Goal: Task Accomplishment & Management: Manage account settings

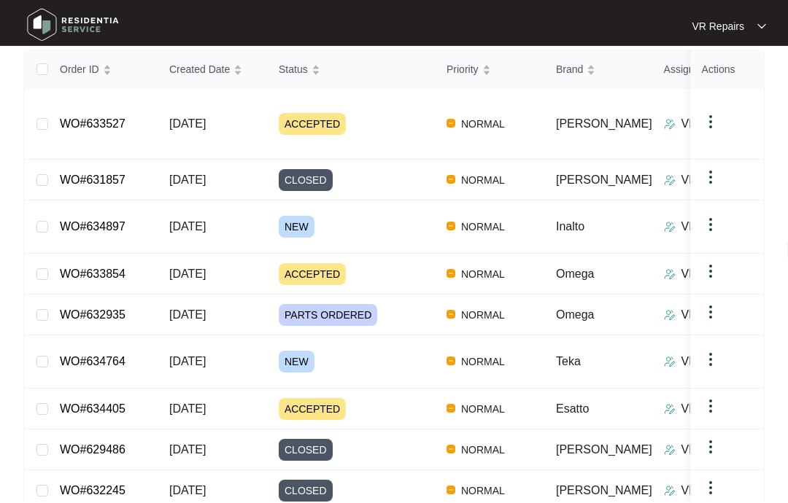
scroll to position [287, 0]
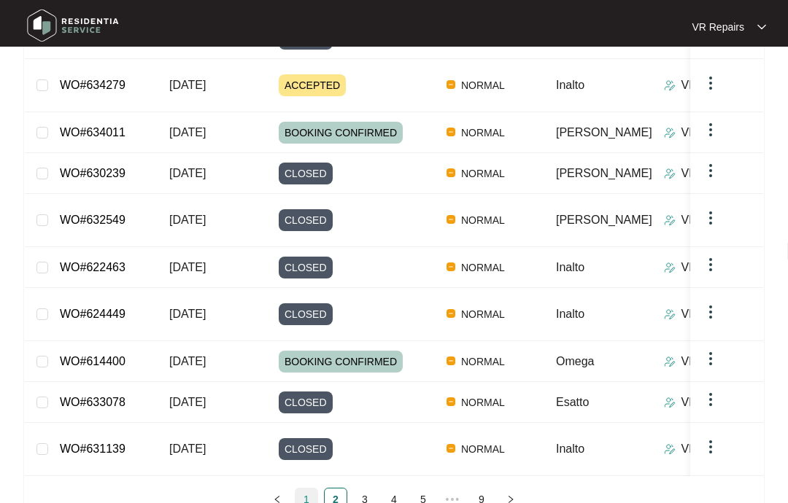
click at [311, 489] on link "1" at bounding box center [306, 500] width 22 height 22
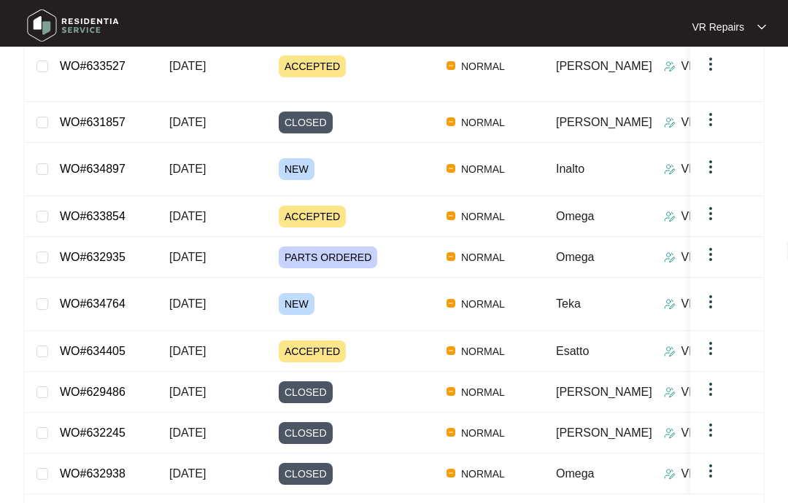
click at [118, 298] on link "WO#634764" at bounding box center [93, 304] width 66 height 12
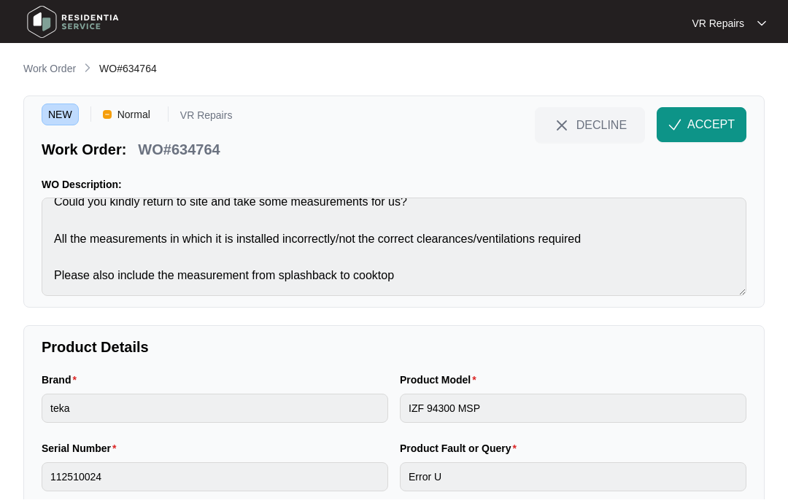
scroll to position [4, 0]
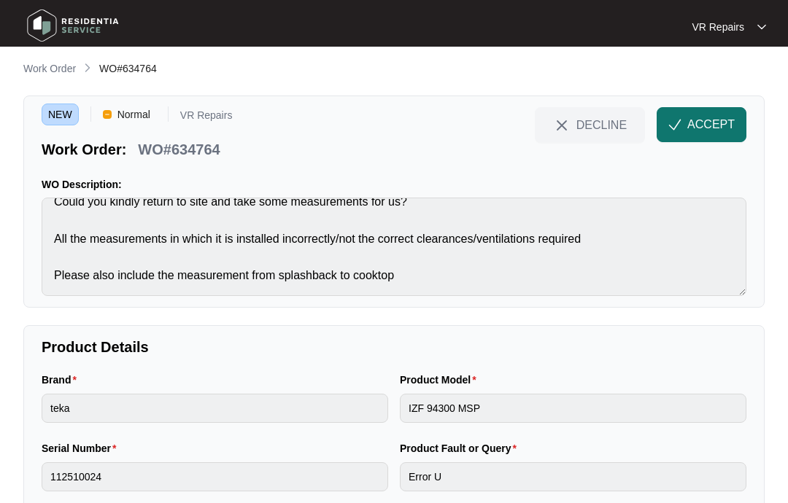
click at [697, 127] on span "ACCEPT" at bounding box center [710, 125] width 47 height 18
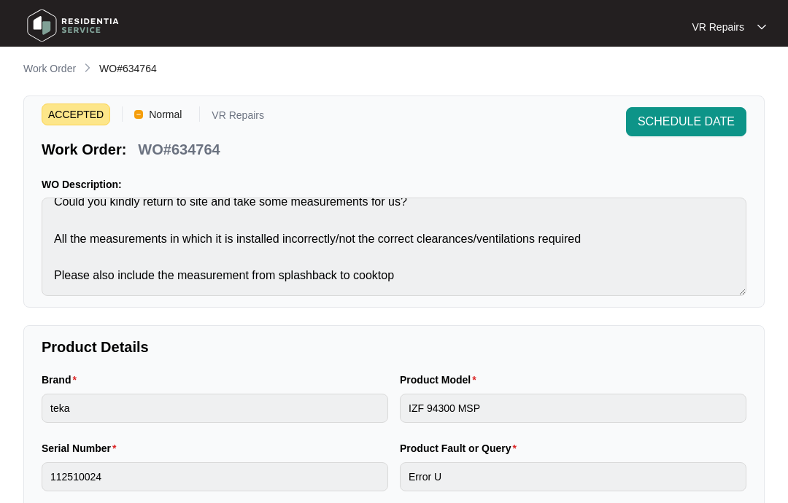
click at [45, 65] on p "Work Order" at bounding box center [49, 68] width 53 height 15
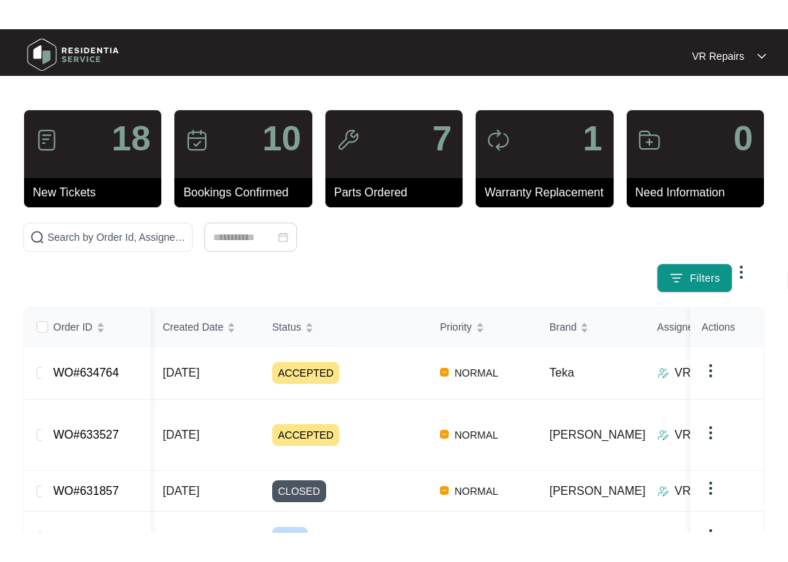
scroll to position [88, 0]
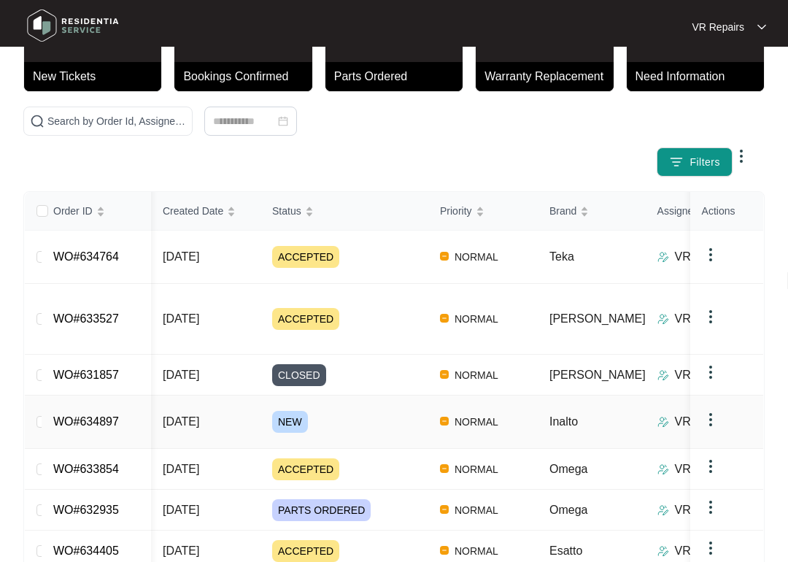
click at [113, 415] on link "WO#634897" at bounding box center [86, 421] width 66 height 12
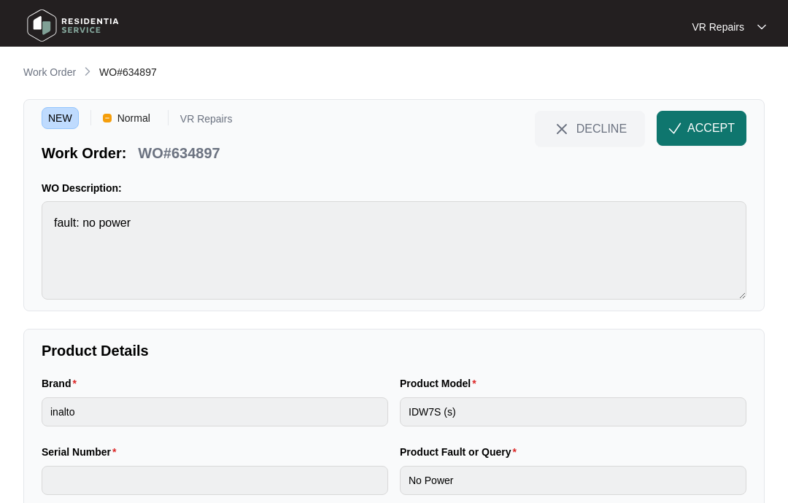
click at [708, 127] on span "ACCEPT" at bounding box center [710, 129] width 47 height 18
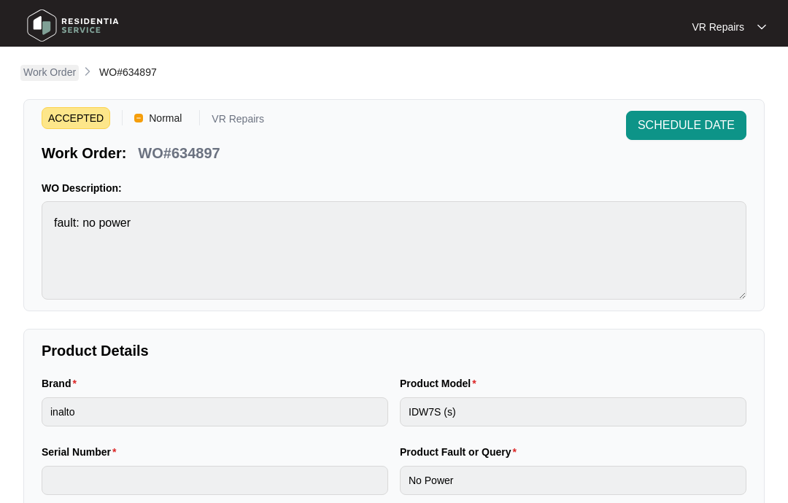
click at [48, 70] on p "Work Order" at bounding box center [49, 72] width 53 height 15
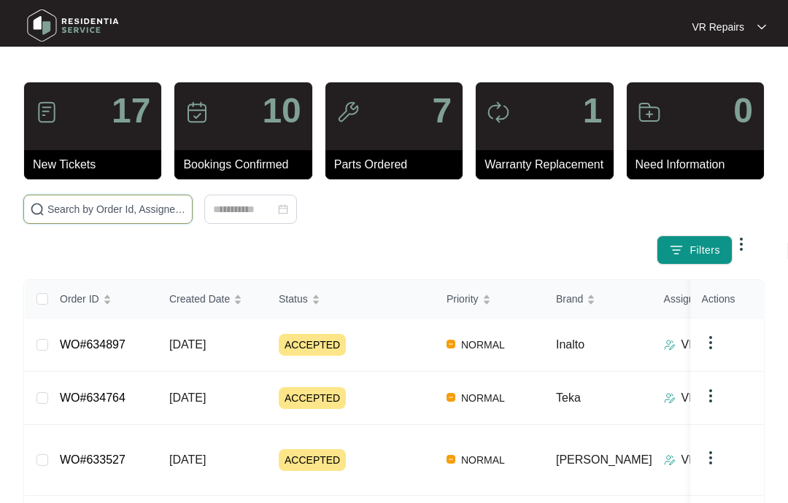
click at [131, 203] on input "text" at bounding box center [116, 209] width 139 height 16
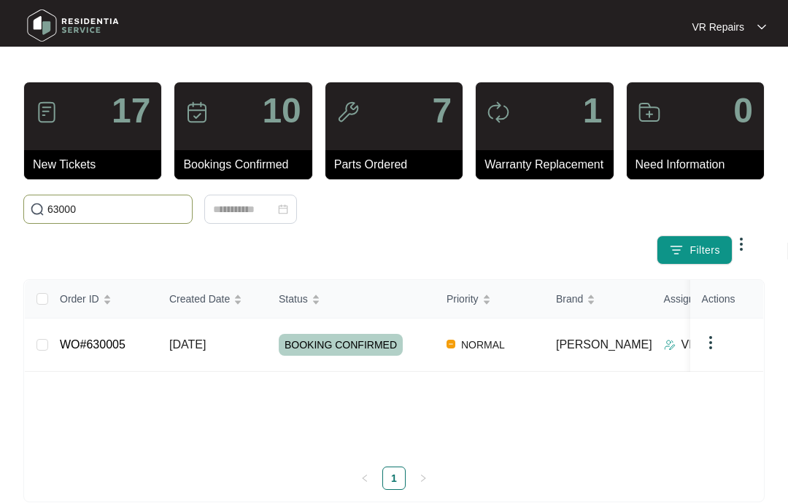
type input "630005"
click at [114, 338] on link "WO#630005" at bounding box center [93, 344] width 66 height 12
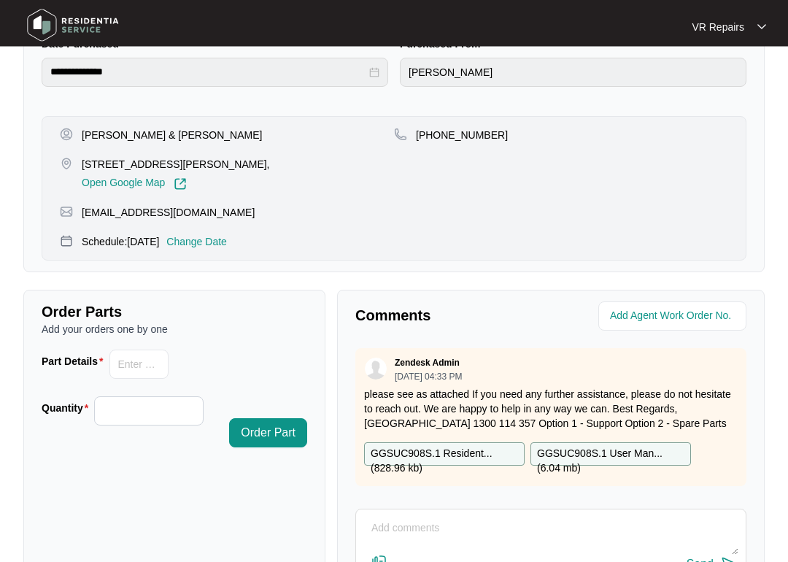
scroll to position [530, 0]
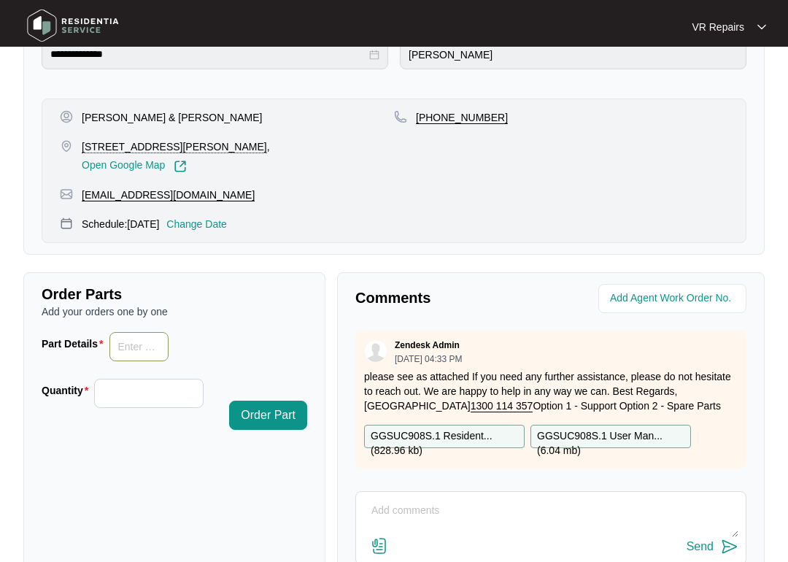
click at [142, 344] on input "Part Details" at bounding box center [139, 346] width 60 height 29
type input "Lift oven fan, SP13963"
click at [130, 392] on input "Quantity" at bounding box center [148, 393] width 107 height 28
type input "*"
click at [134, 348] on input "Lift oven fan, SP13963" at bounding box center [139, 346] width 60 height 29
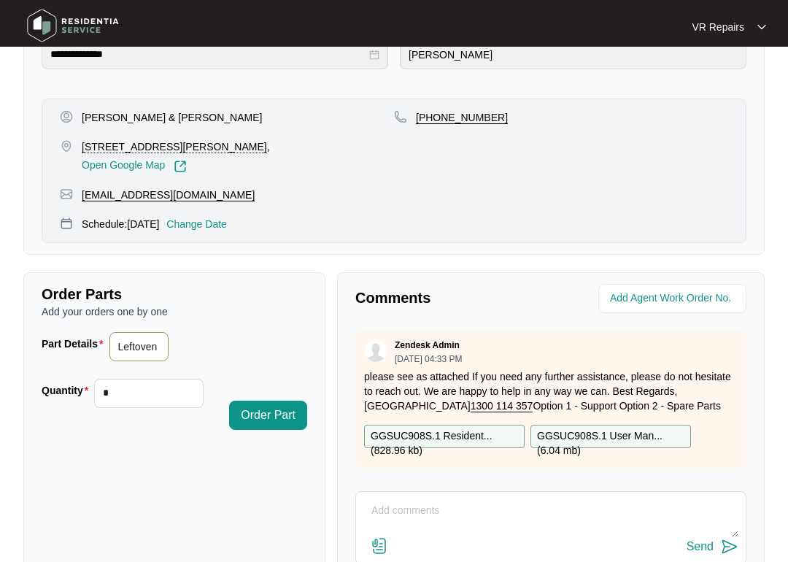
type input "Left oven fan, SP13963"
click at [276, 414] on span "Order Part" at bounding box center [268, 415] width 55 height 18
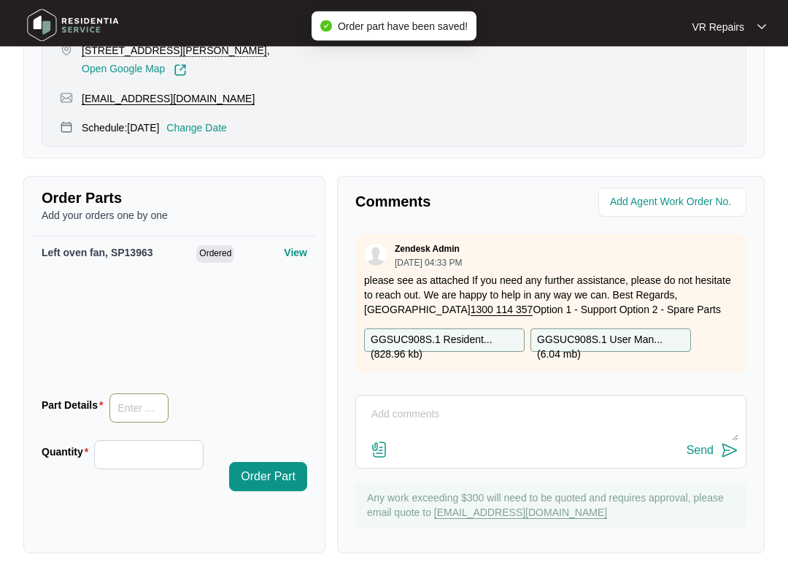
click at [145, 408] on input "Part Details" at bounding box center [139, 408] width 60 height 29
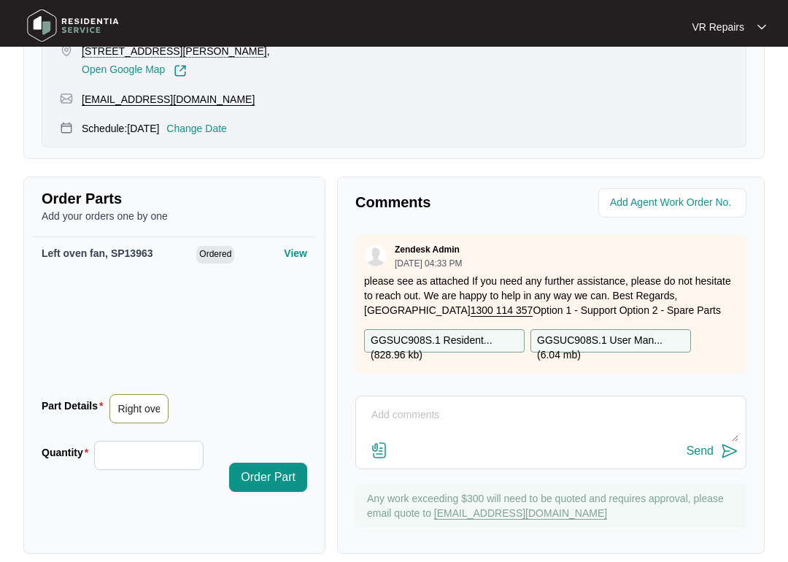
type input "Right oven fan, SP10009"
click at [128, 458] on input "Quantity" at bounding box center [148, 455] width 107 height 28
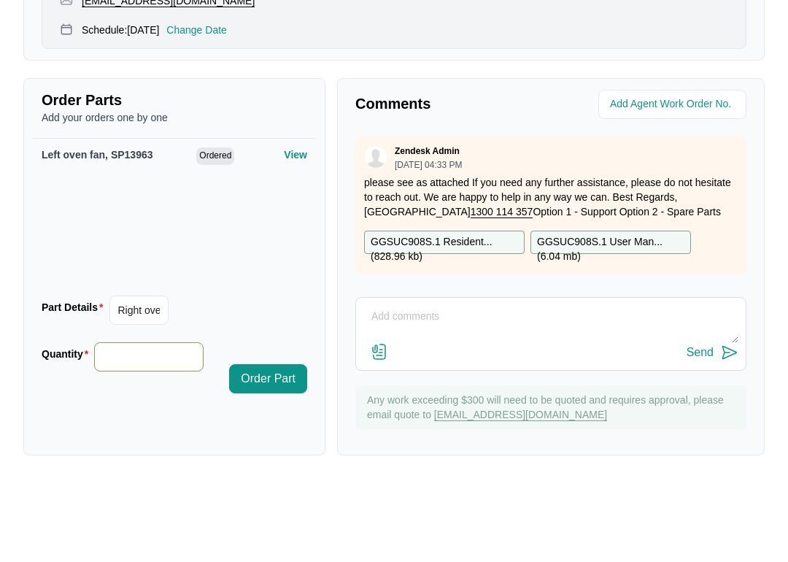
type input "*"
click at [263, 453] on span "Order Part" at bounding box center [268, 462] width 55 height 18
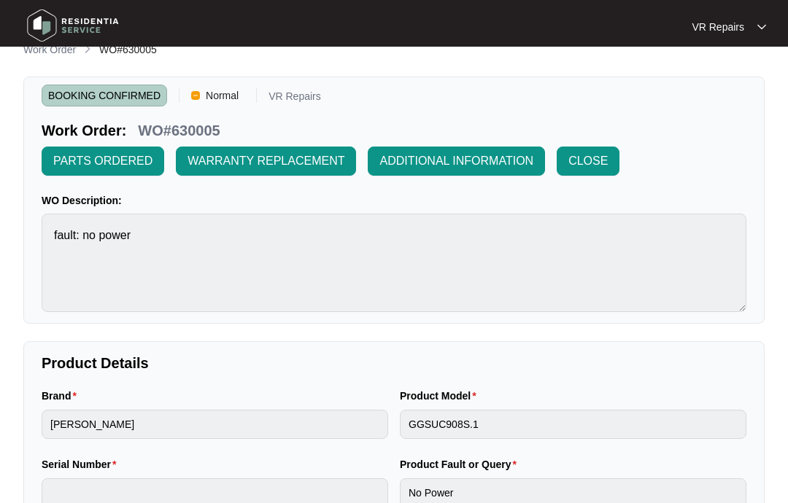
scroll to position [0, 0]
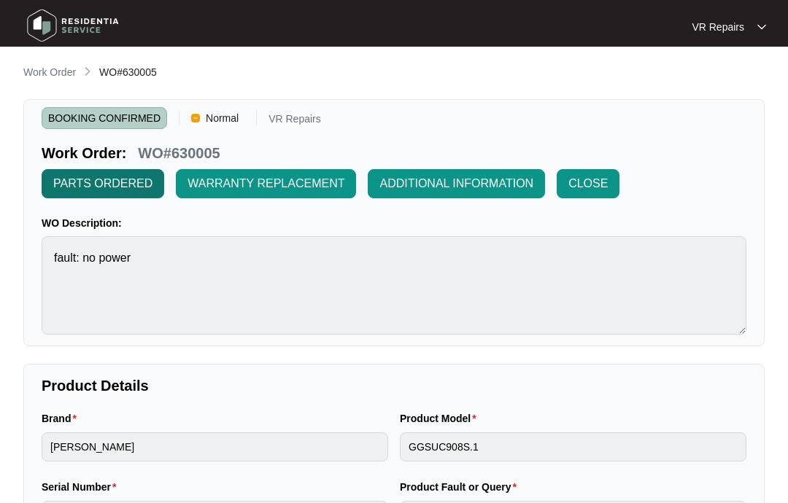
click at [99, 182] on span "PARTS ORDERED" at bounding box center [102, 184] width 99 height 18
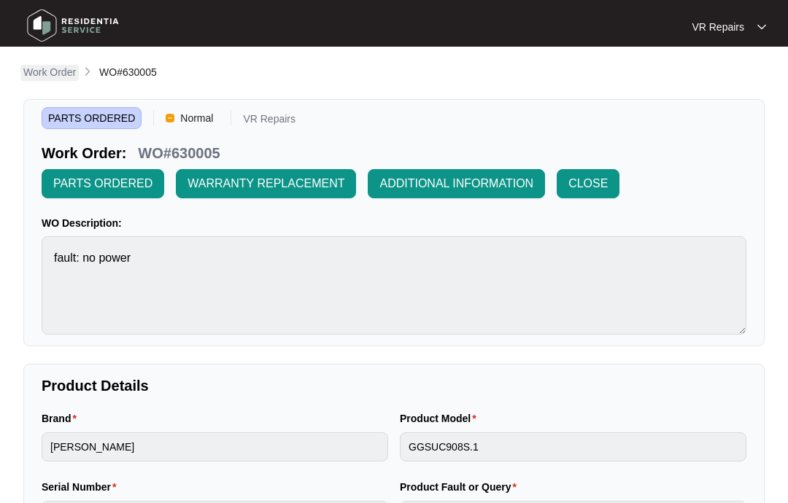
click at [53, 67] on p "Work Order" at bounding box center [49, 72] width 53 height 15
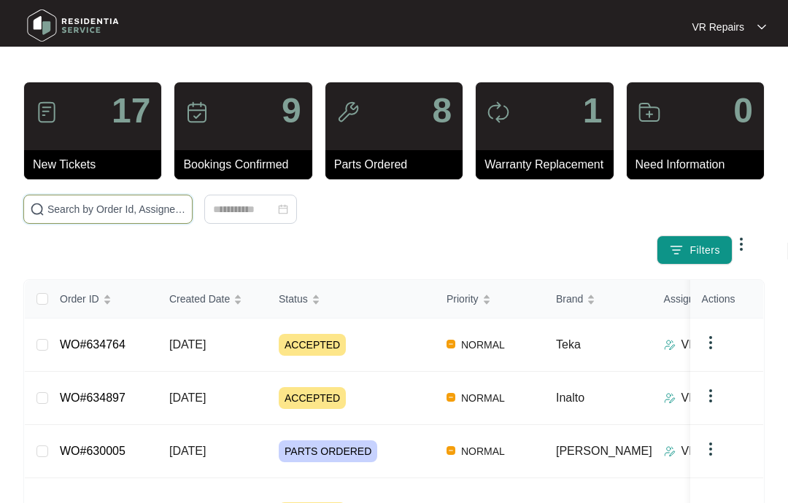
click at [107, 209] on input "text" at bounding box center [116, 209] width 139 height 16
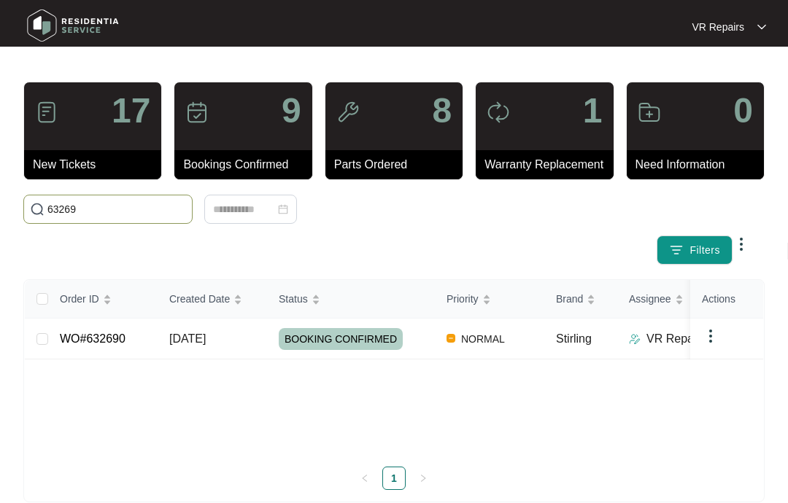
type input "632690"
click at [112, 340] on link "WO#632690" at bounding box center [93, 339] width 66 height 12
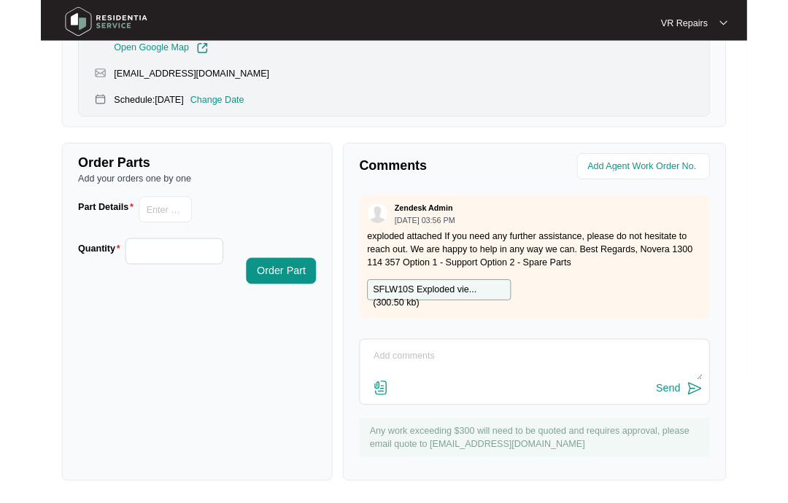
scroll to position [699, 0]
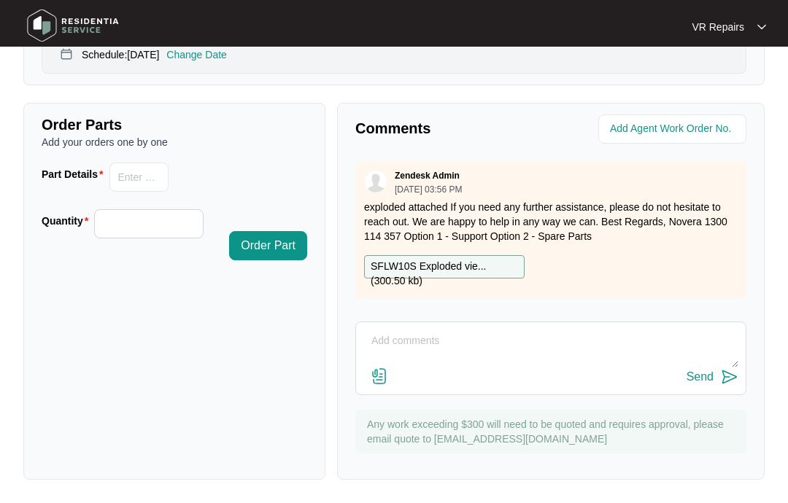
click at [403, 334] on textarea at bounding box center [550, 349] width 375 height 38
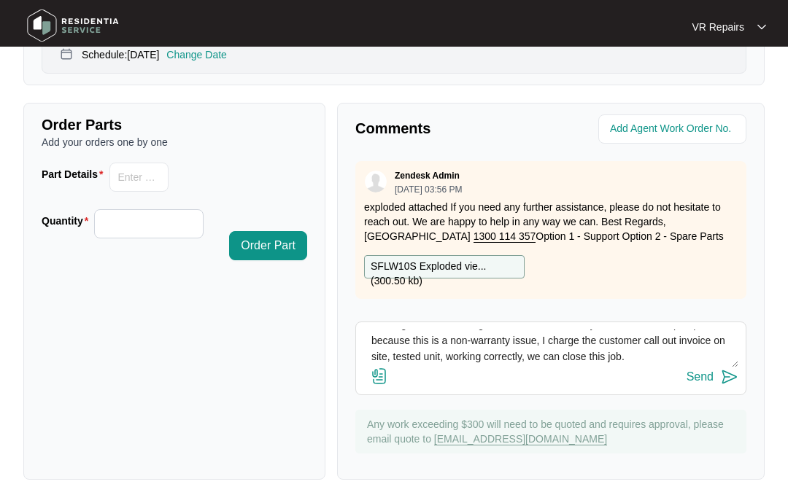
scroll to position [16, 0]
type textarea "Investigated the washing machine, and found object stuck in wash pump, because …"
click at [705, 377] on div "Send" at bounding box center [699, 377] width 27 height 13
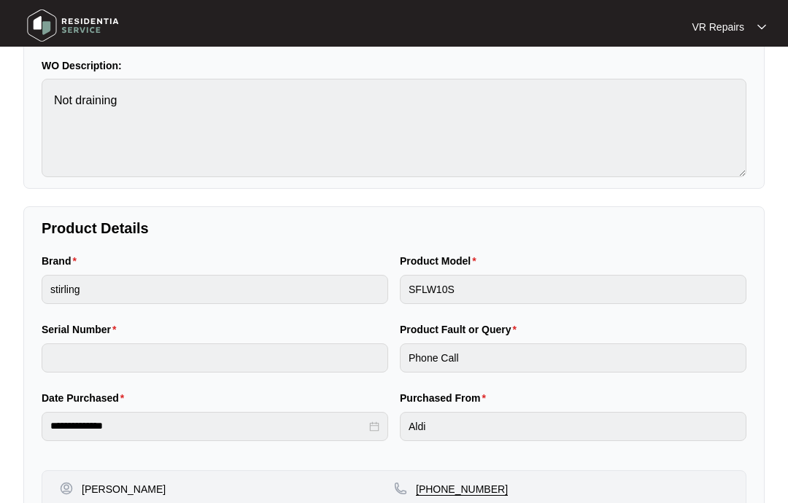
scroll to position [0, 0]
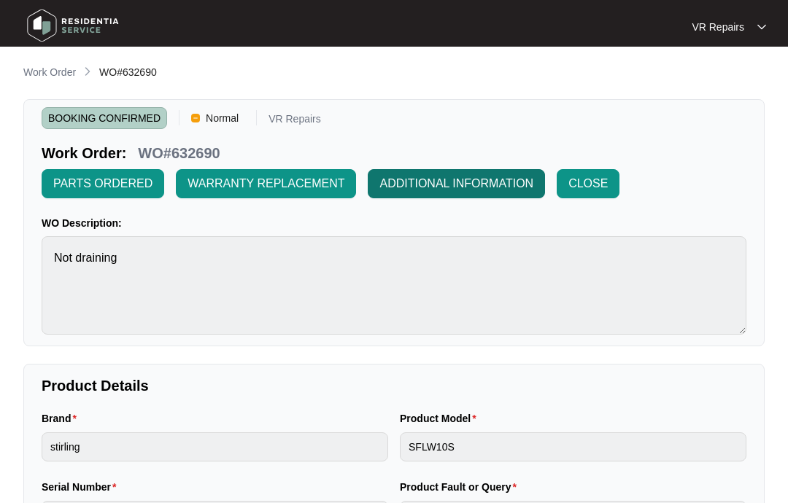
click at [452, 183] on span "ADDITIONAL INFORMATION" at bounding box center [456, 184] width 154 height 18
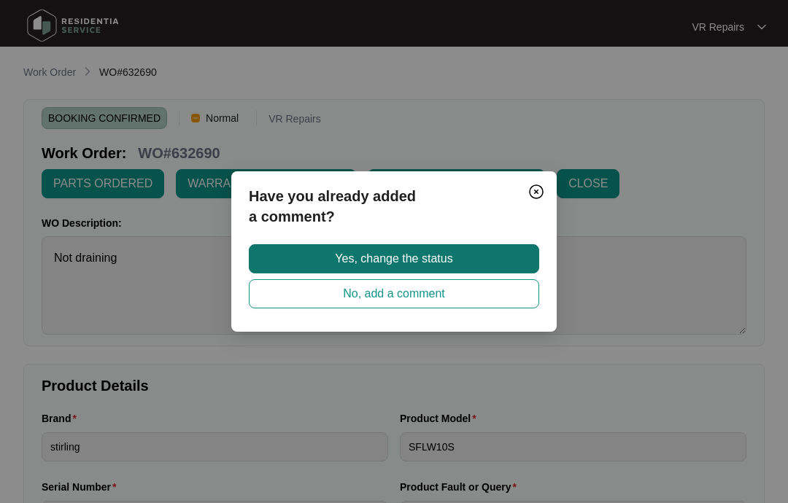
click at [452, 258] on span "Yes, change the status" at bounding box center [393, 259] width 117 height 18
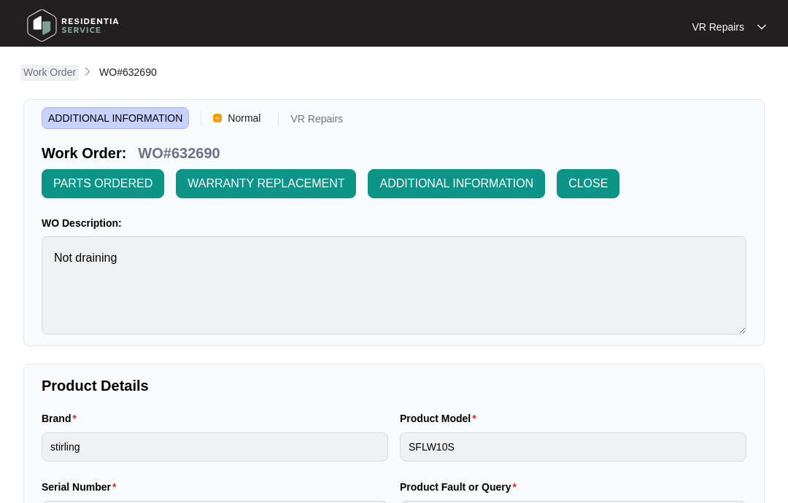
click at [52, 66] on p "Work Order" at bounding box center [49, 72] width 53 height 15
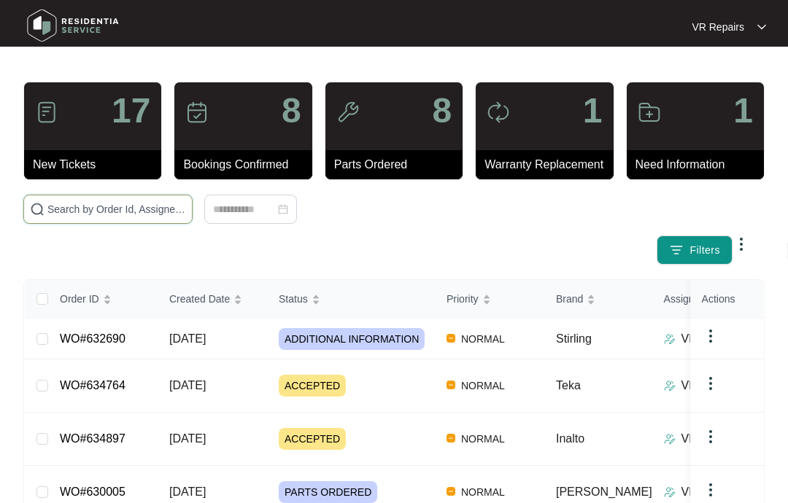
click at [123, 211] on input "text" at bounding box center [116, 209] width 139 height 16
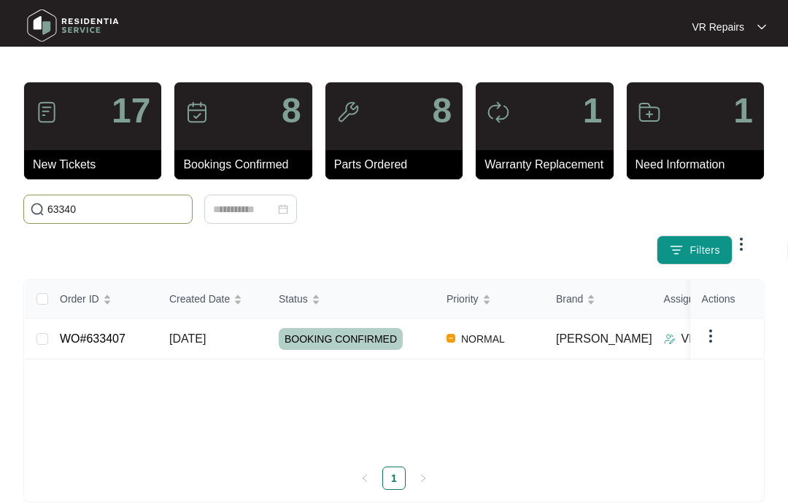
type input "633407"
click at [125, 333] on link "WO#633407" at bounding box center [93, 339] width 66 height 12
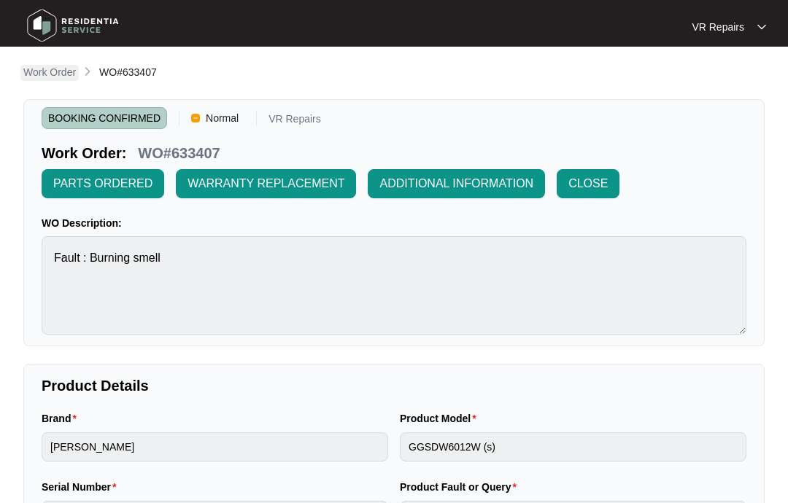
click at [50, 74] on p "Work Order" at bounding box center [49, 72] width 53 height 15
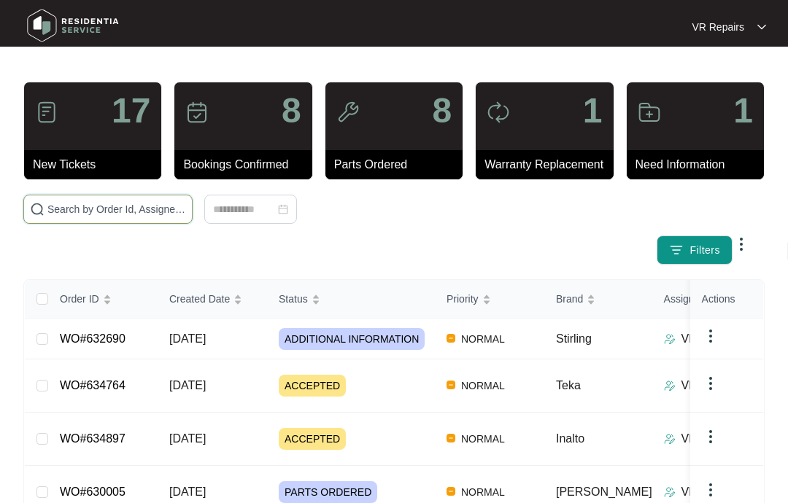
click at [139, 207] on input "text" at bounding box center [116, 209] width 139 height 16
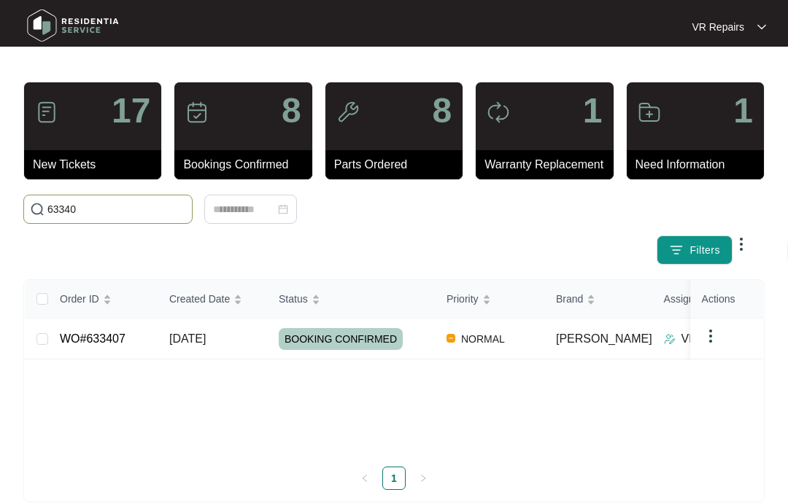
type input "633407"
click at [109, 328] on td "WO#633407" at bounding box center [102, 339] width 109 height 41
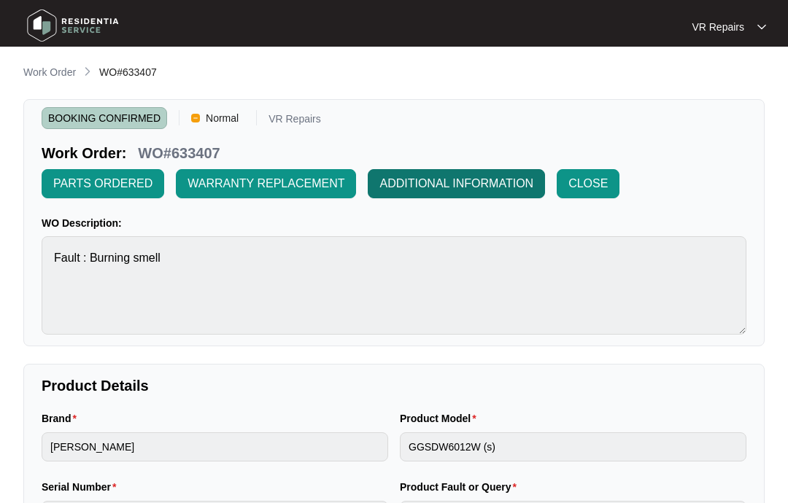
click at [465, 172] on button "ADDITIONAL INFORMATION" at bounding box center [456, 183] width 177 height 29
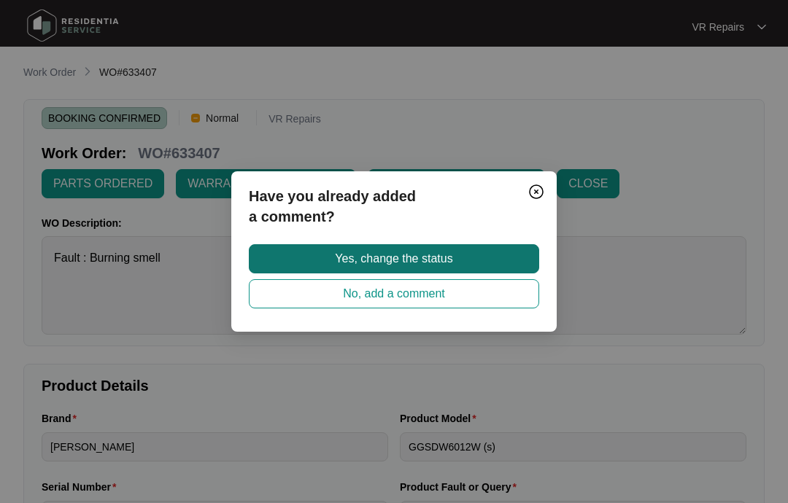
click at [434, 254] on span "Yes, change the status" at bounding box center [393, 259] width 117 height 18
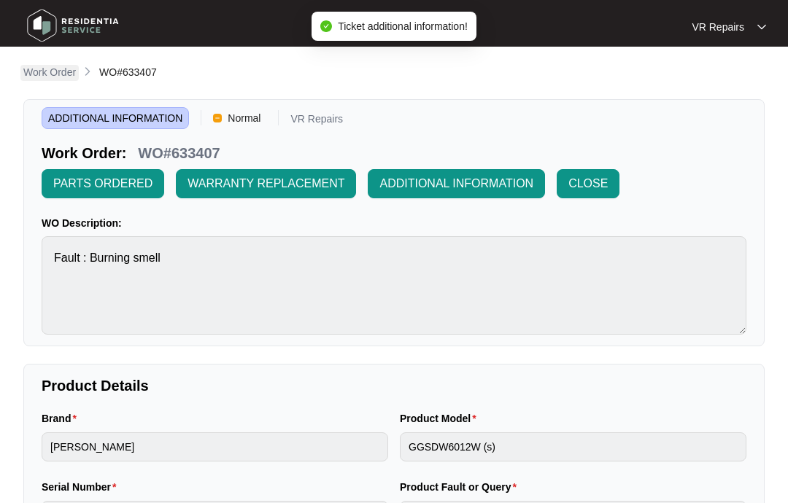
click at [44, 76] on p "Work Order" at bounding box center [49, 72] width 53 height 15
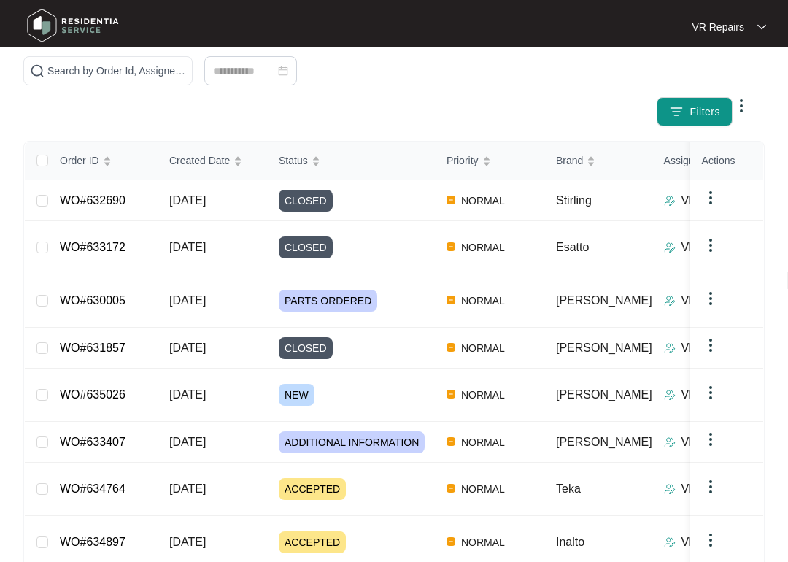
scroll to position [148, 0]
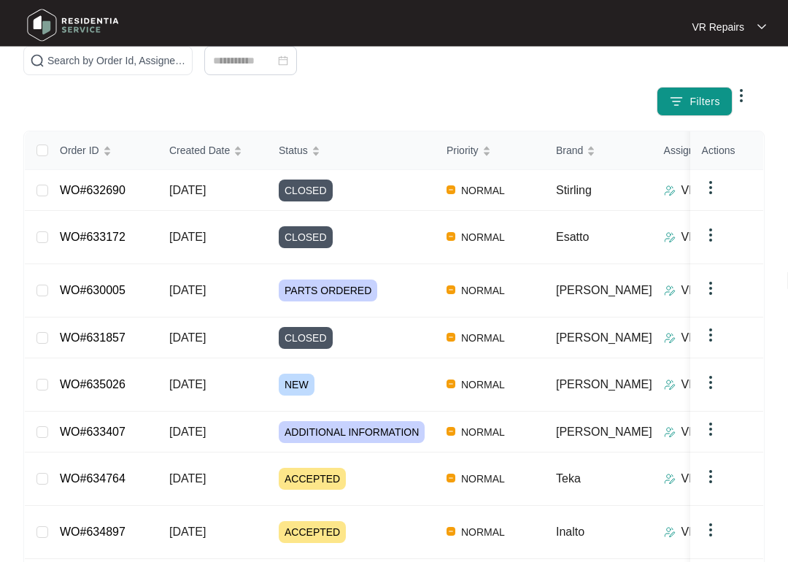
click at [125, 231] on link "WO#633172" at bounding box center [93, 237] width 66 height 12
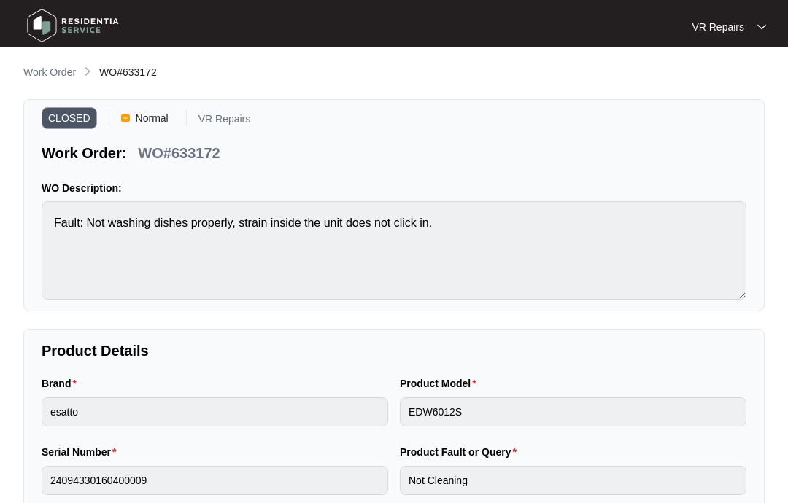
click at [55, 72] on p "Work Order" at bounding box center [49, 72] width 53 height 15
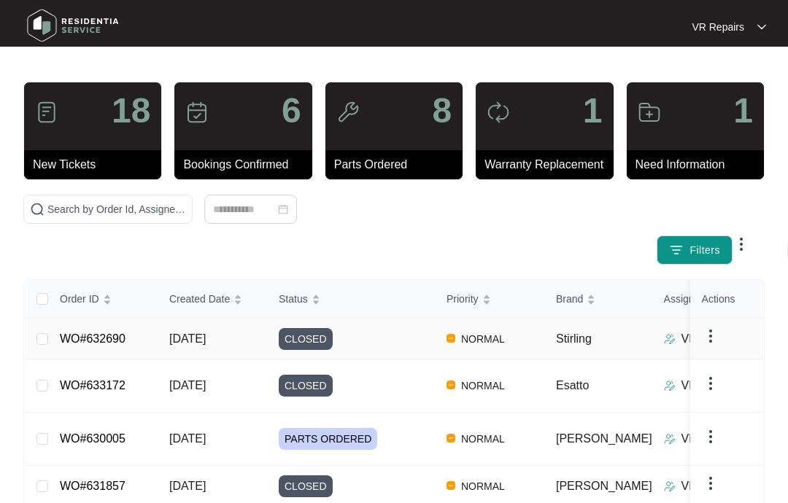
click at [117, 336] on link "WO#632690" at bounding box center [93, 339] width 66 height 12
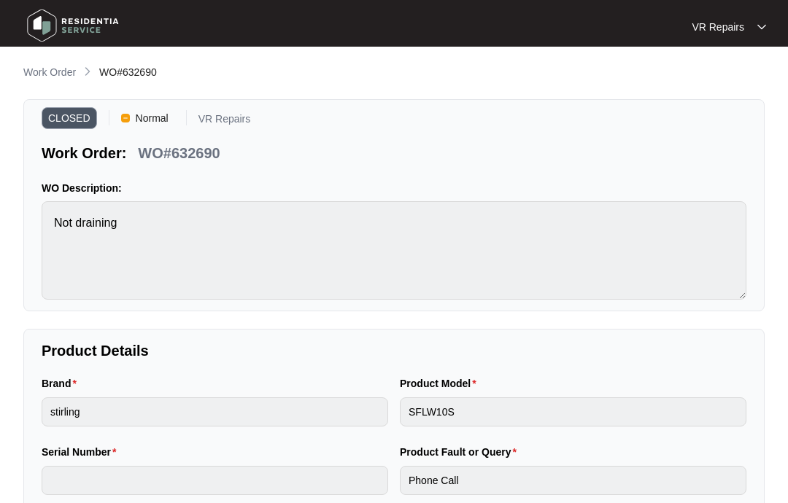
click at [61, 65] on p "Work Order" at bounding box center [49, 72] width 53 height 15
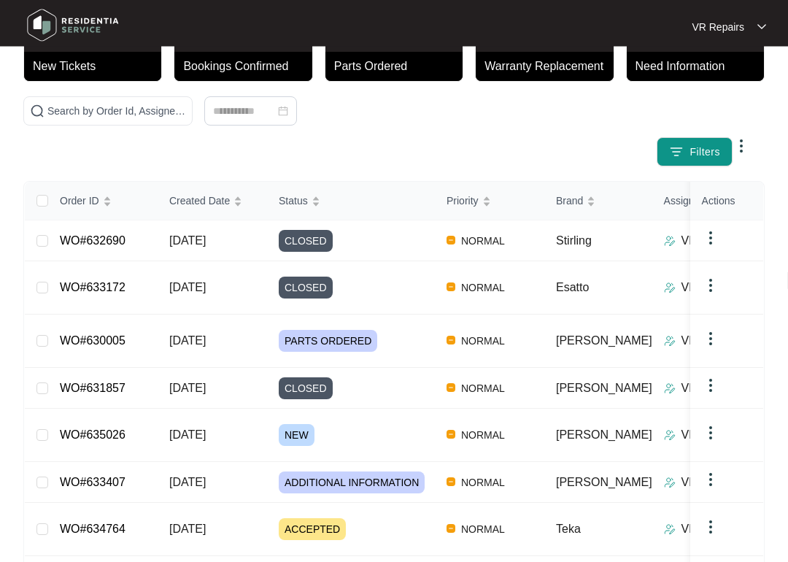
scroll to position [101, 0]
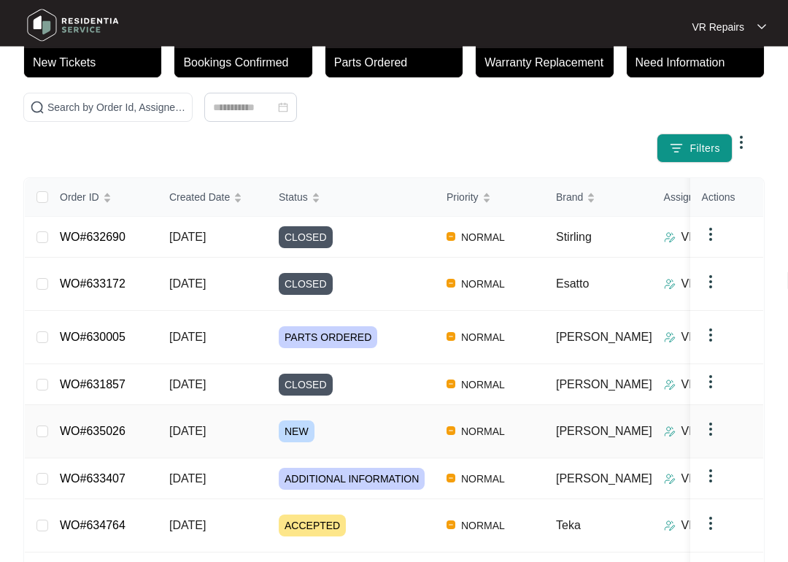
click at [118, 425] on link "WO#635026" at bounding box center [93, 431] width 66 height 12
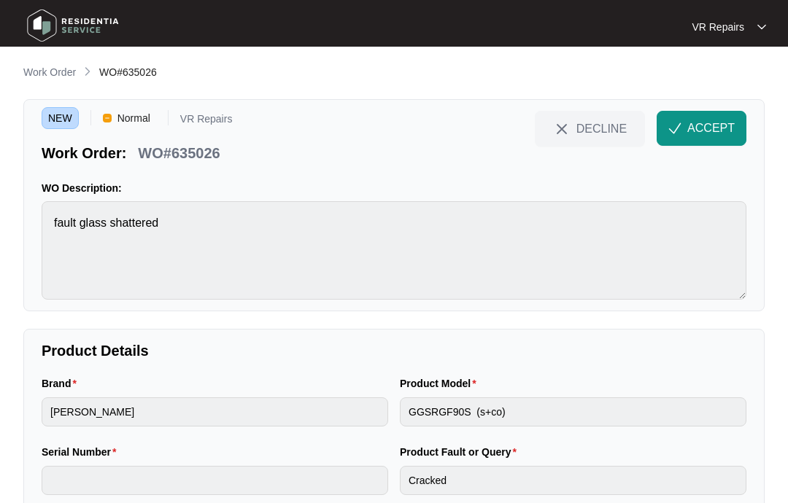
click at [703, 127] on span "ACCEPT" at bounding box center [710, 129] width 47 height 18
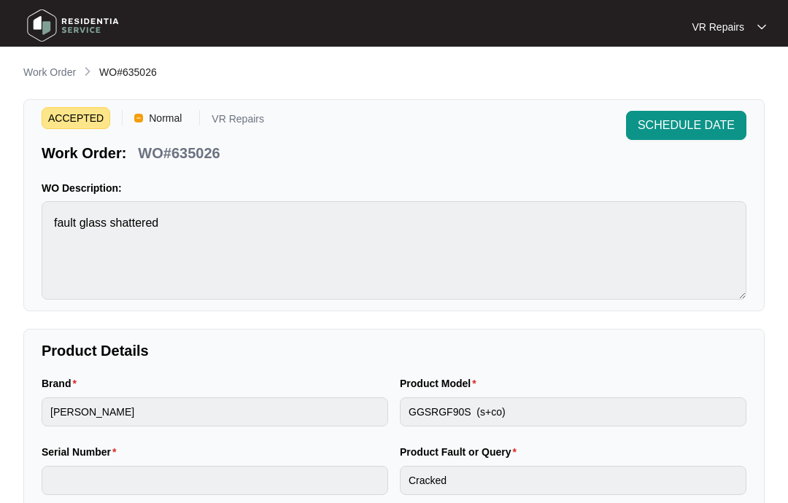
click at [51, 69] on p "Work Order" at bounding box center [49, 72] width 53 height 15
